Goal: Information Seeking & Learning: Learn about a topic

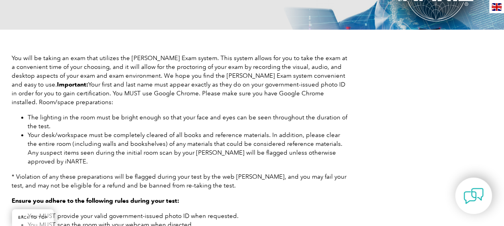
scroll to position [160, 0]
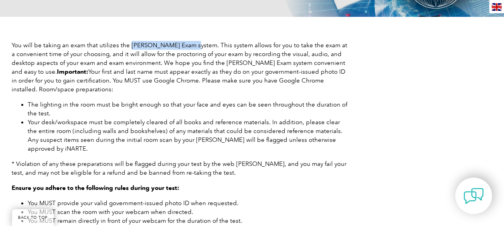
drag, startPoint x: 129, startPoint y: 45, endPoint x: 182, endPoint y: 45, distance: 52.9
click at [185, 47] on p "You will be taking an exam that utilizes the Proctor Exam system. This system a…" at bounding box center [180, 67] width 337 height 53
copy p "Proctor Exam system"
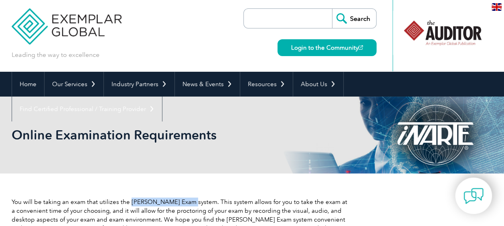
scroll to position [0, 0]
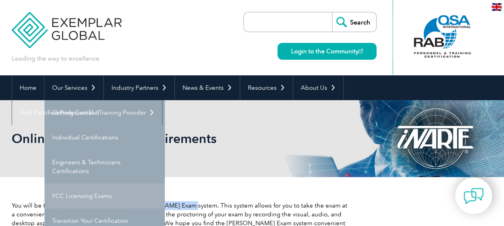
click at [90, 196] on link "FCC Licensing Exams" at bounding box center [105, 196] width 120 height 25
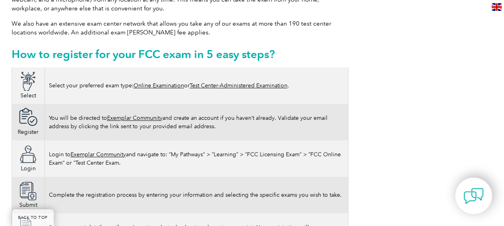
scroll to position [481, 0]
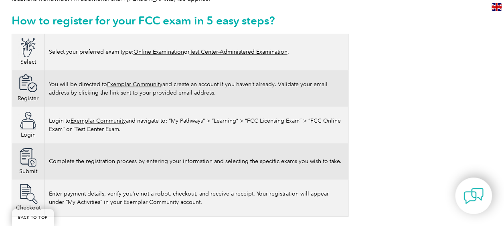
click at [275, 49] on link "Test Center-Administered Examination" at bounding box center [239, 52] width 98 height 7
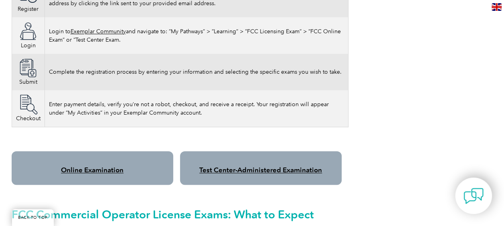
scroll to position [602, 0]
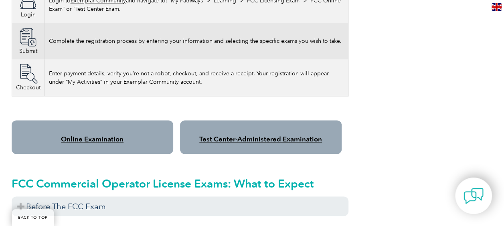
click at [262, 135] on link "Test Center-Administered Examination" at bounding box center [260, 139] width 123 height 8
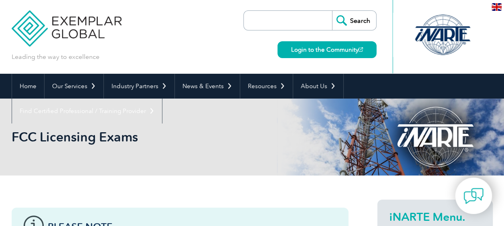
scroll to position [0, 0]
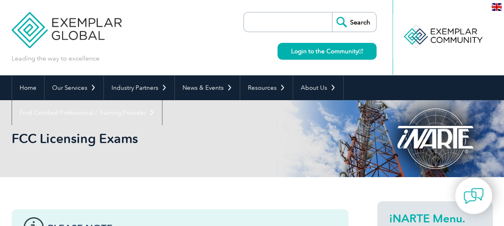
click at [276, 21] on input "search" at bounding box center [290, 21] width 84 height 19
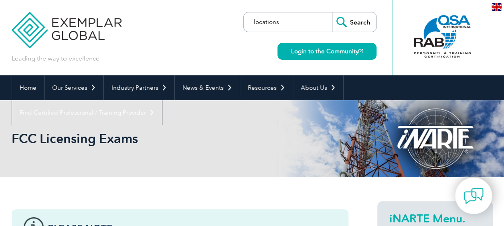
type input "locations"
click at [332, 12] on input "Search" at bounding box center [354, 21] width 44 height 19
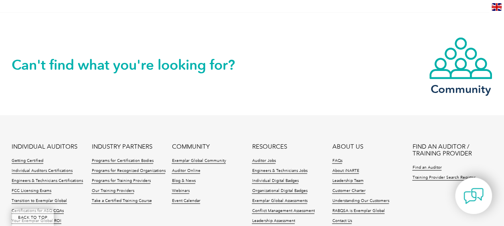
scroll to position [722, 0]
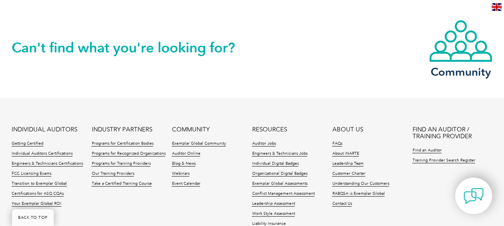
click at [36, 161] on li "Engineers & Technicians Certifications" at bounding box center [52, 166] width 80 height 10
click at [37, 171] on link "FCC Licensing Exams" at bounding box center [32, 174] width 40 height 6
